Goal: Find specific page/section

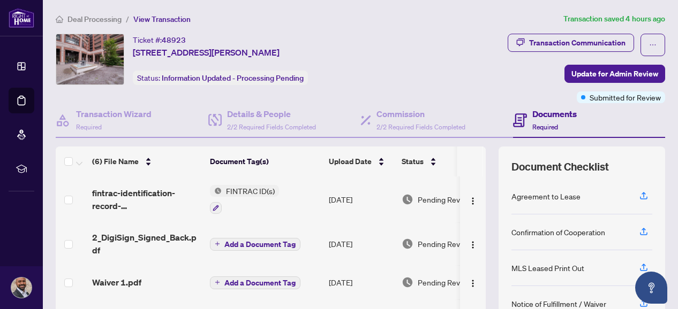
click at [81, 14] on span "Deal Processing" at bounding box center [94, 19] width 54 height 10
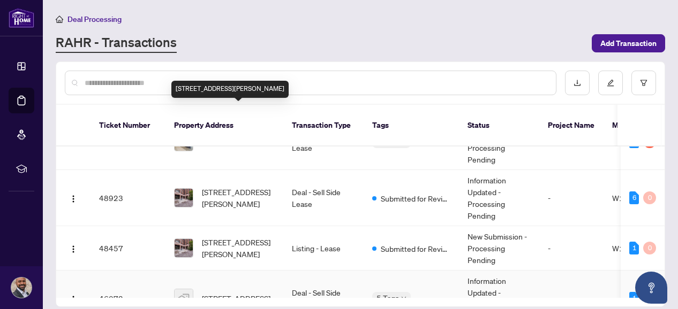
scroll to position [142, 0]
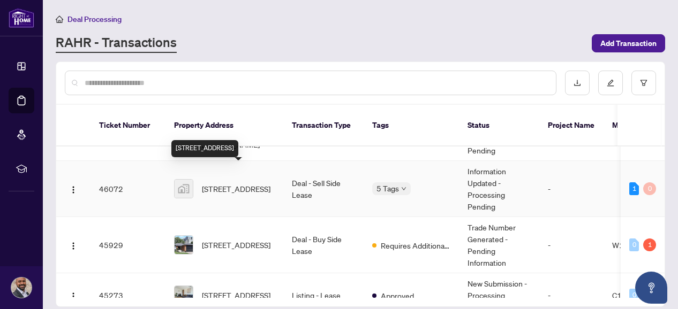
click at [238, 183] on span "[STREET_ADDRESS]" at bounding box center [236, 189] width 69 height 12
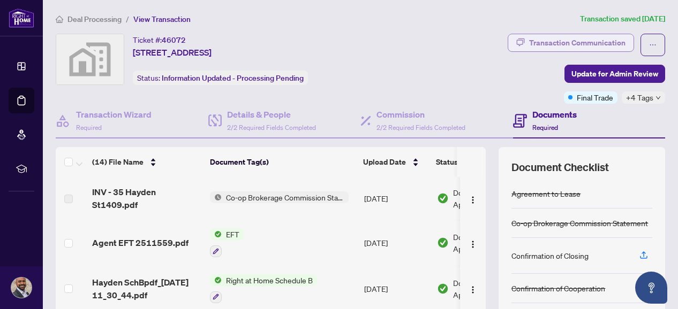
click at [592, 42] on div "Transaction Communication" at bounding box center [577, 42] width 96 height 17
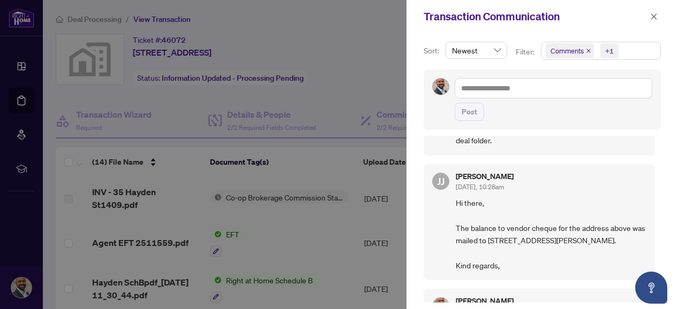
scroll to position [178, 0]
click at [314, 225] on div at bounding box center [339, 154] width 678 height 309
